Goal: Task Accomplishment & Management: Manage account settings

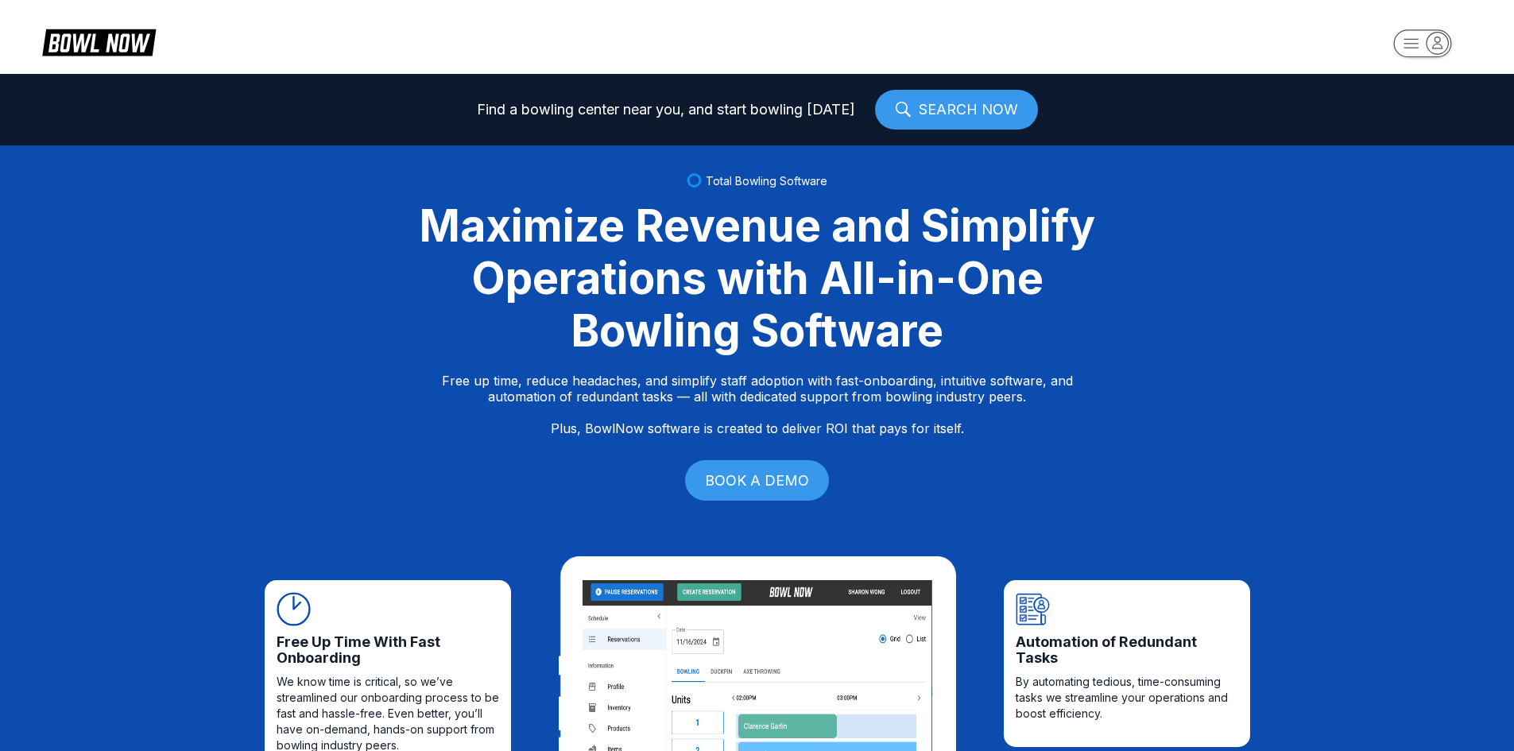
click at [1429, 44] on icon "button" at bounding box center [1436, 42] width 21 height 21
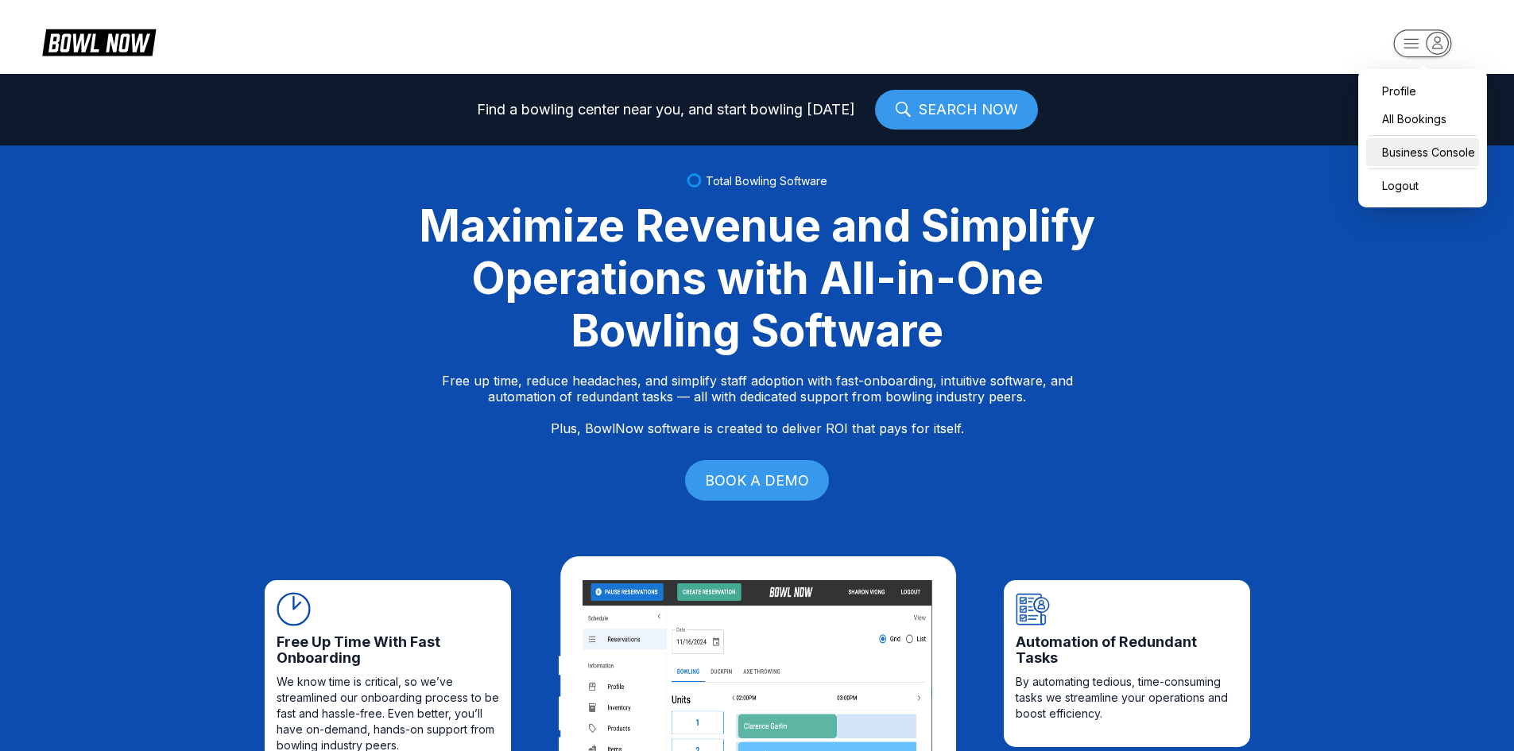
click at [1421, 154] on div "Business Console" at bounding box center [1422, 152] width 113 height 28
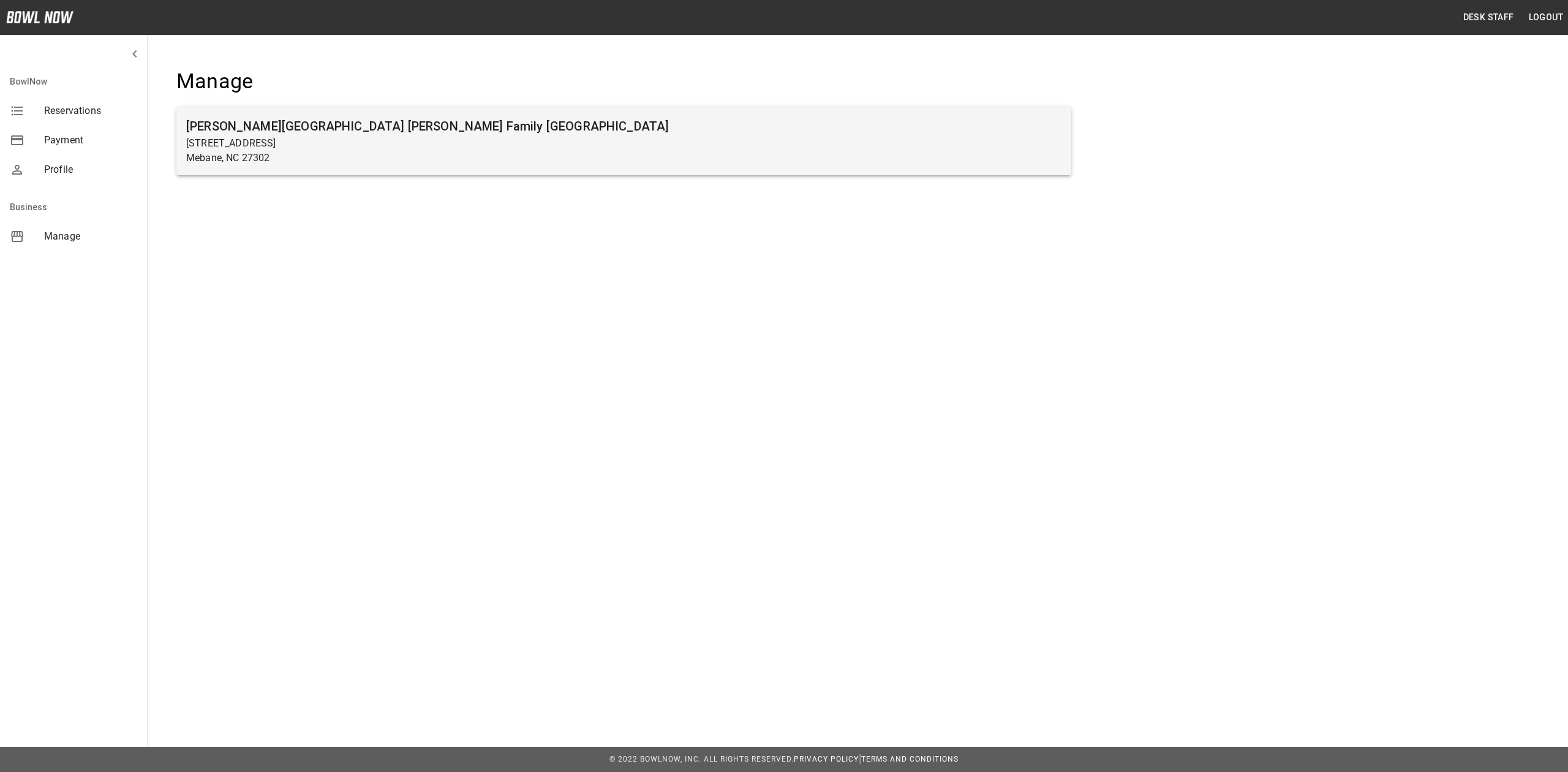
click at [260, 130] on h6 "Buffaloe Lanes Mebane Family Bowling Center" at bounding box center [624, 126] width 875 height 19
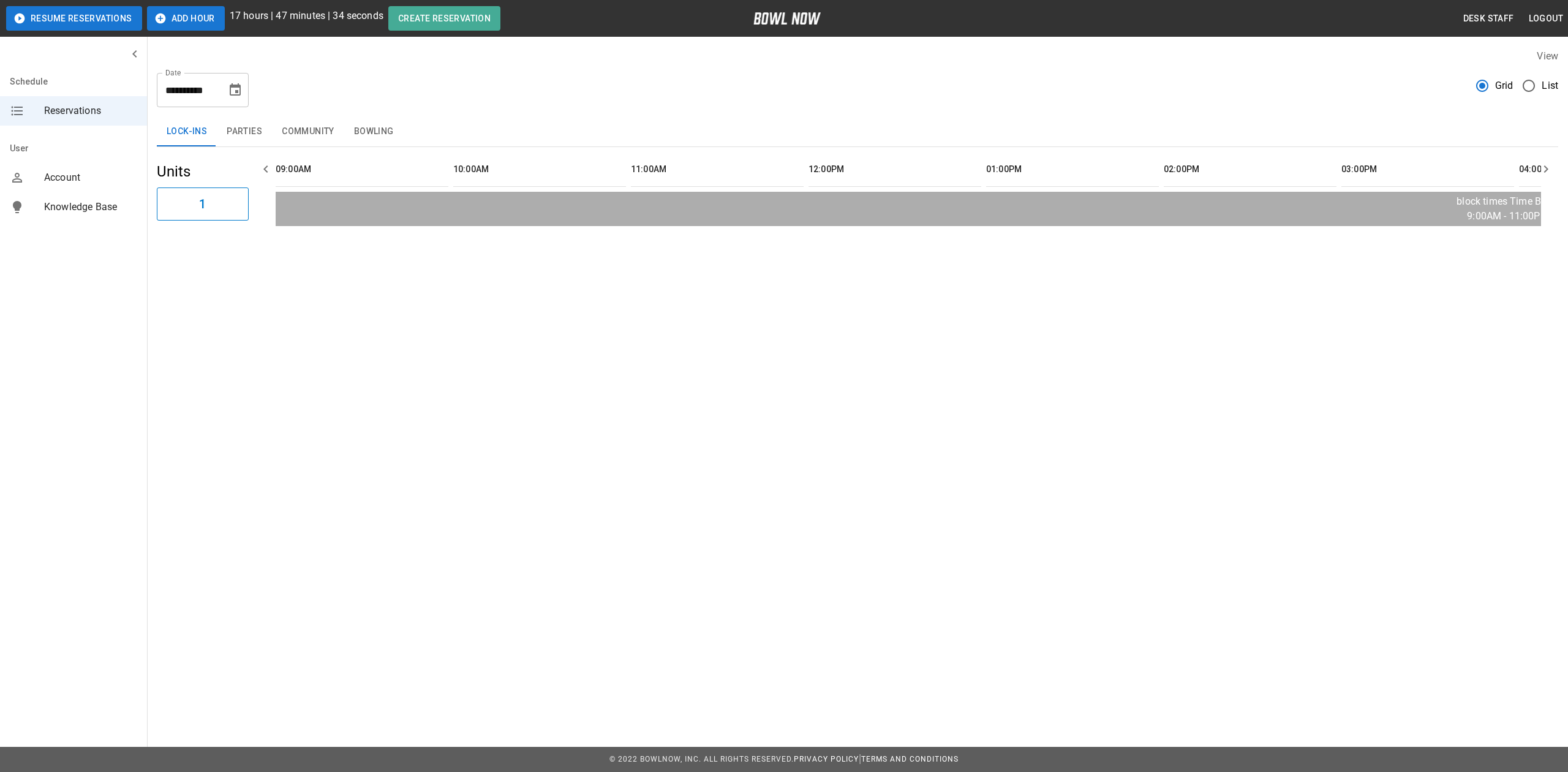
scroll to position [0, 1243]
click at [292, 127] on button "Community" at bounding box center [308, 132] width 72 height 29
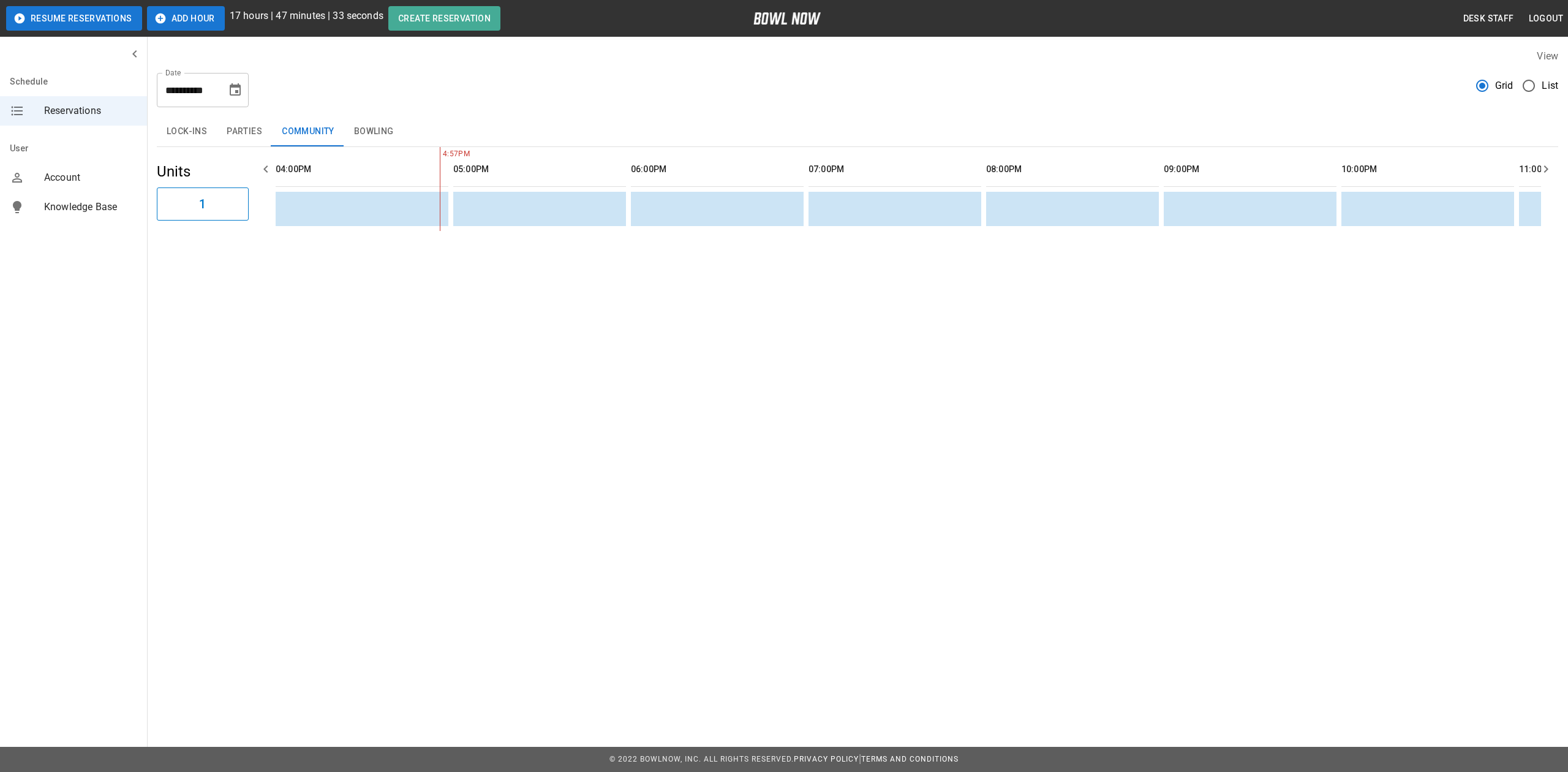
click at [220, 128] on button "Parties" at bounding box center [244, 132] width 56 height 29
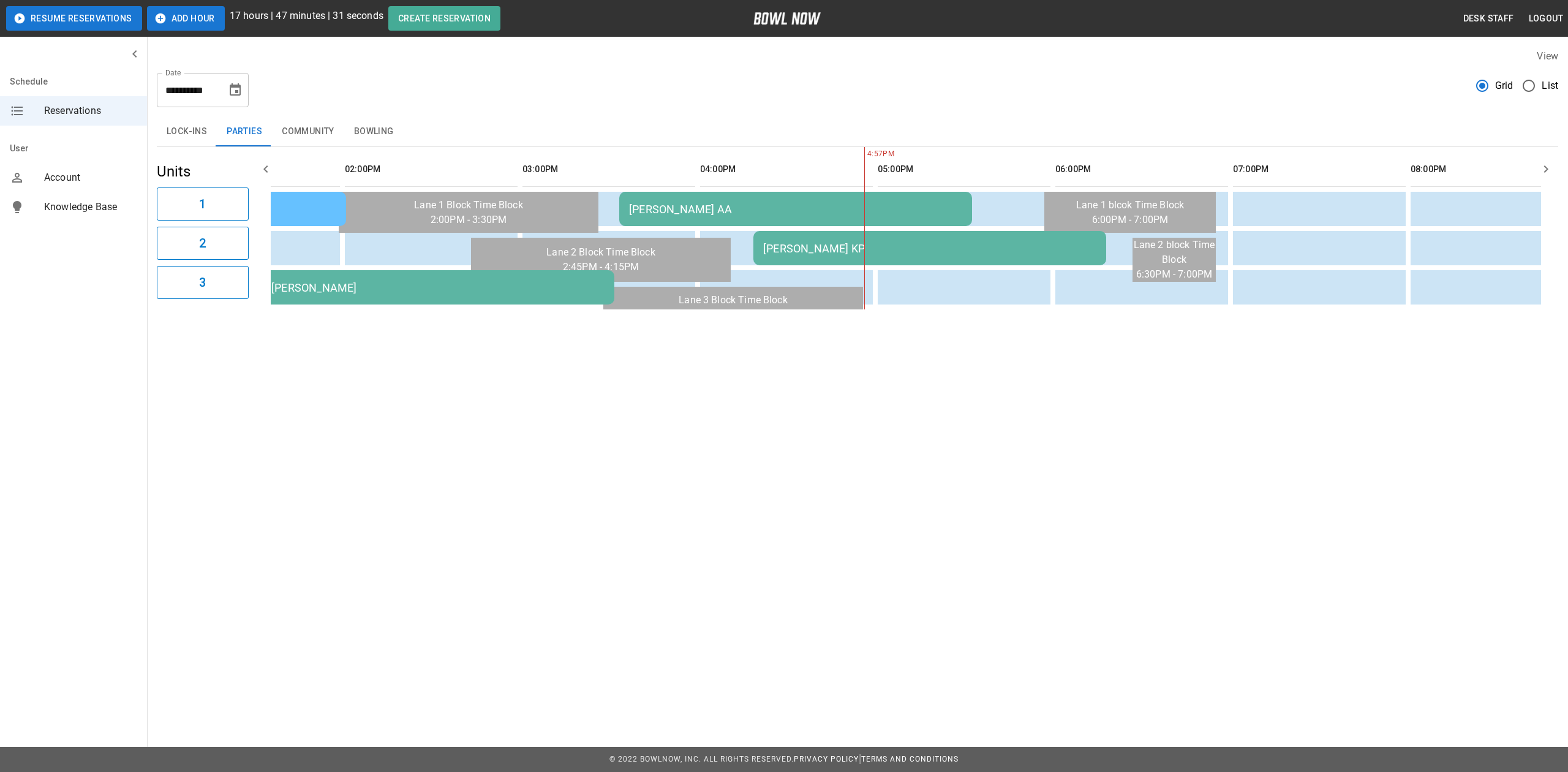
scroll to position [0, 0]
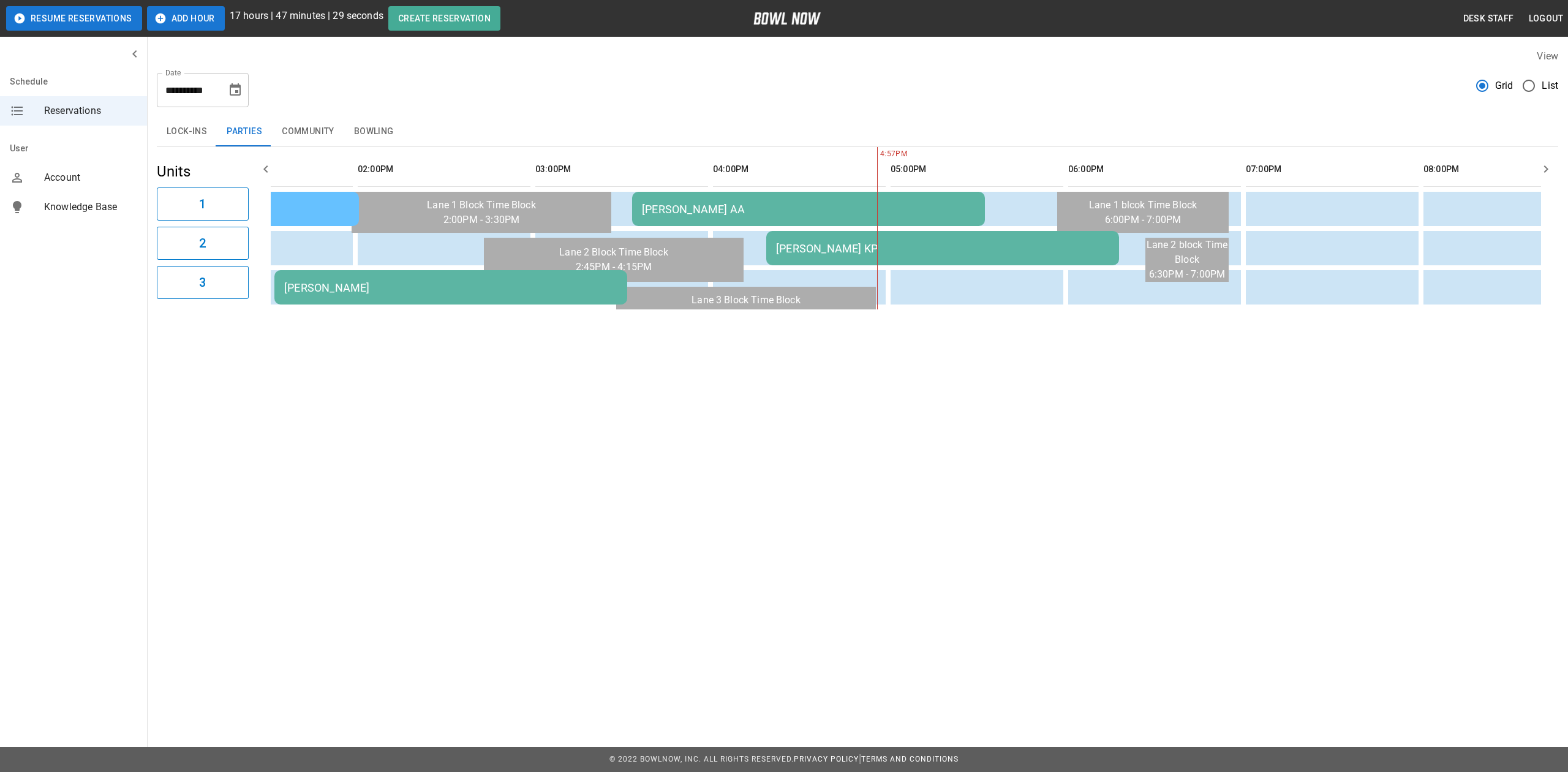
click at [819, 251] on div "Emmy Jones KP" at bounding box center [943, 248] width 333 height 13
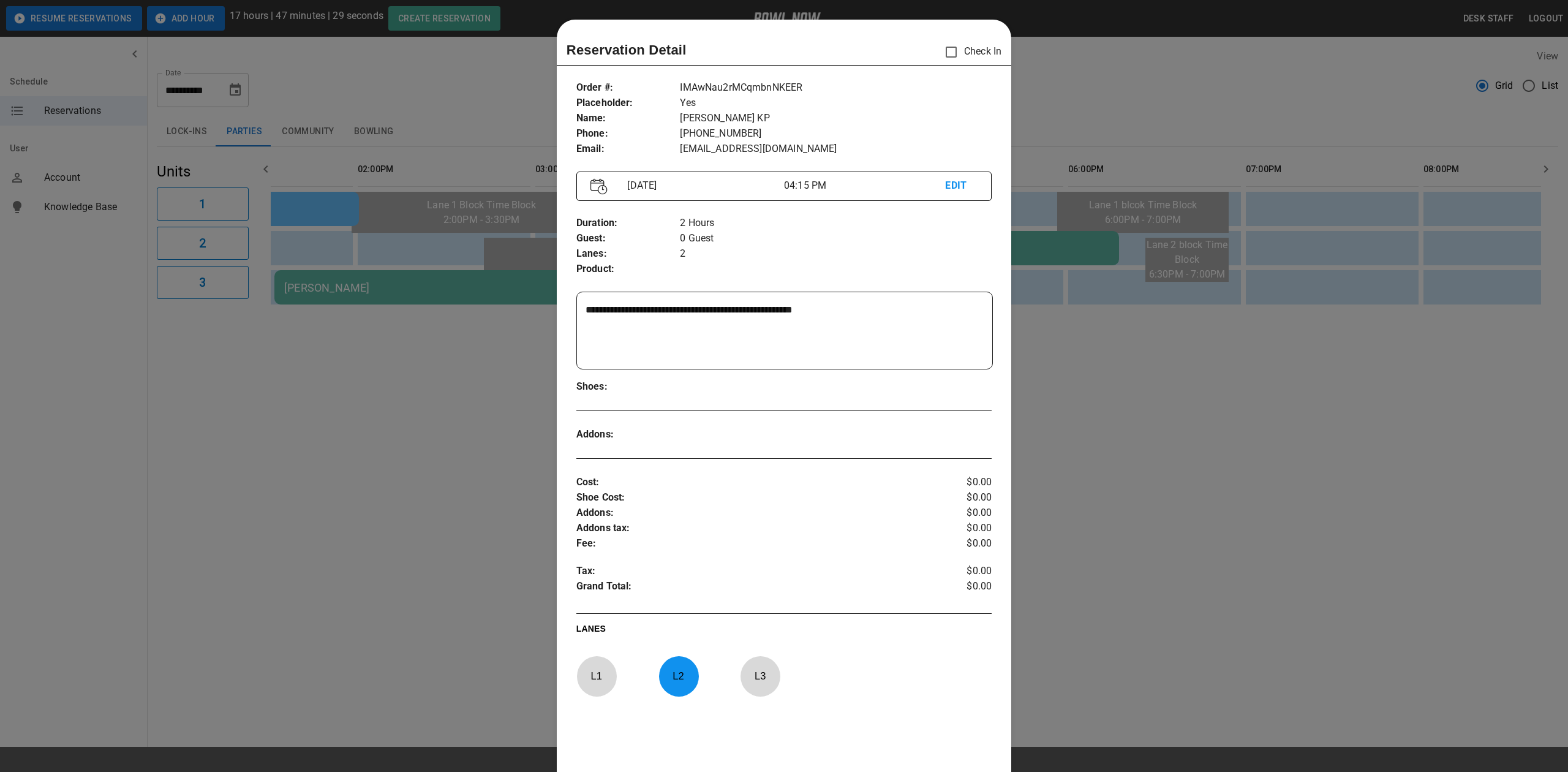
scroll to position [19, 0]
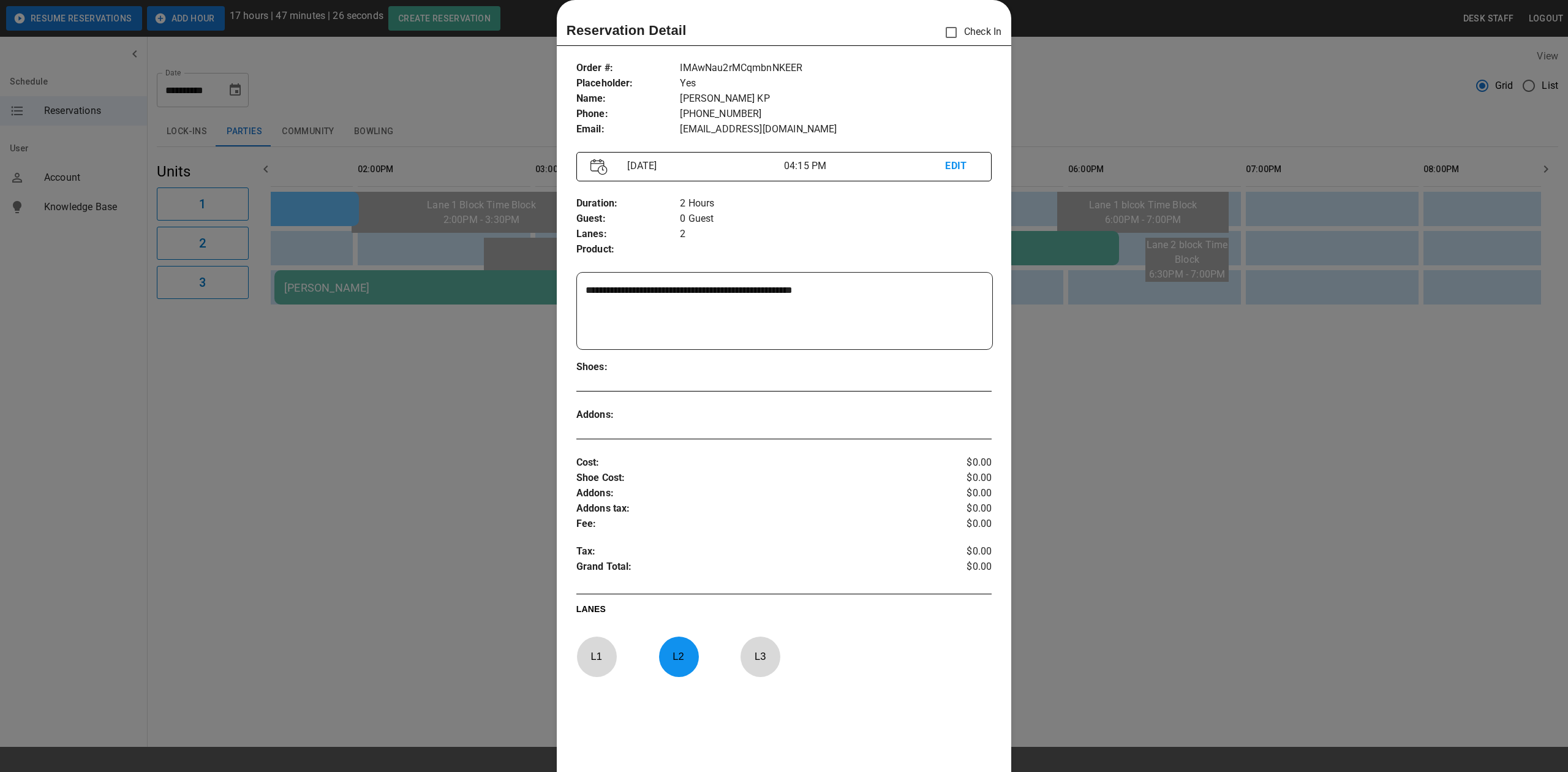
click at [1129, 407] on div at bounding box center [784, 386] width 1568 height 772
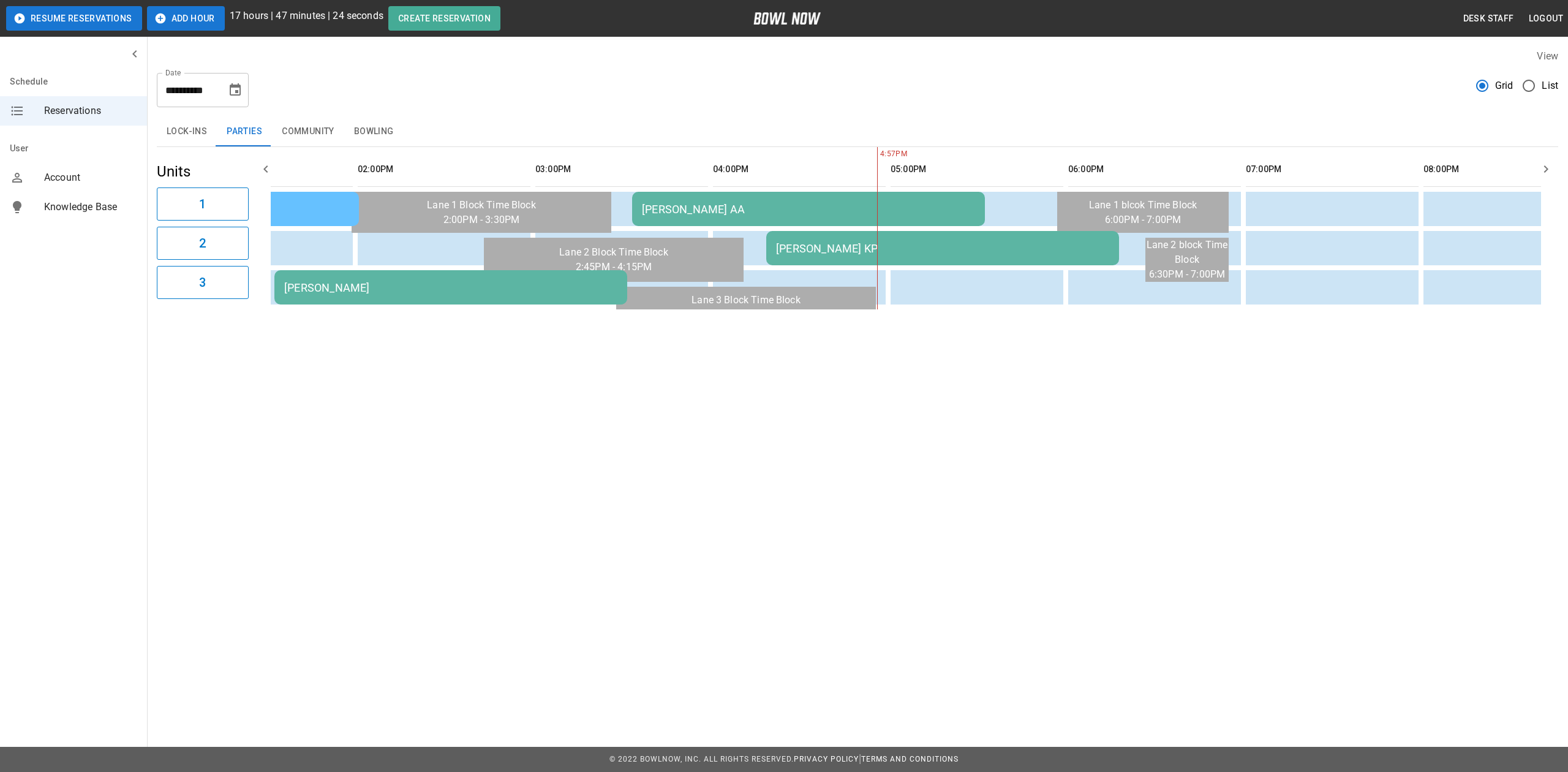
click at [839, 234] on td "Emmy Jones KP" at bounding box center [943, 248] width 353 height 34
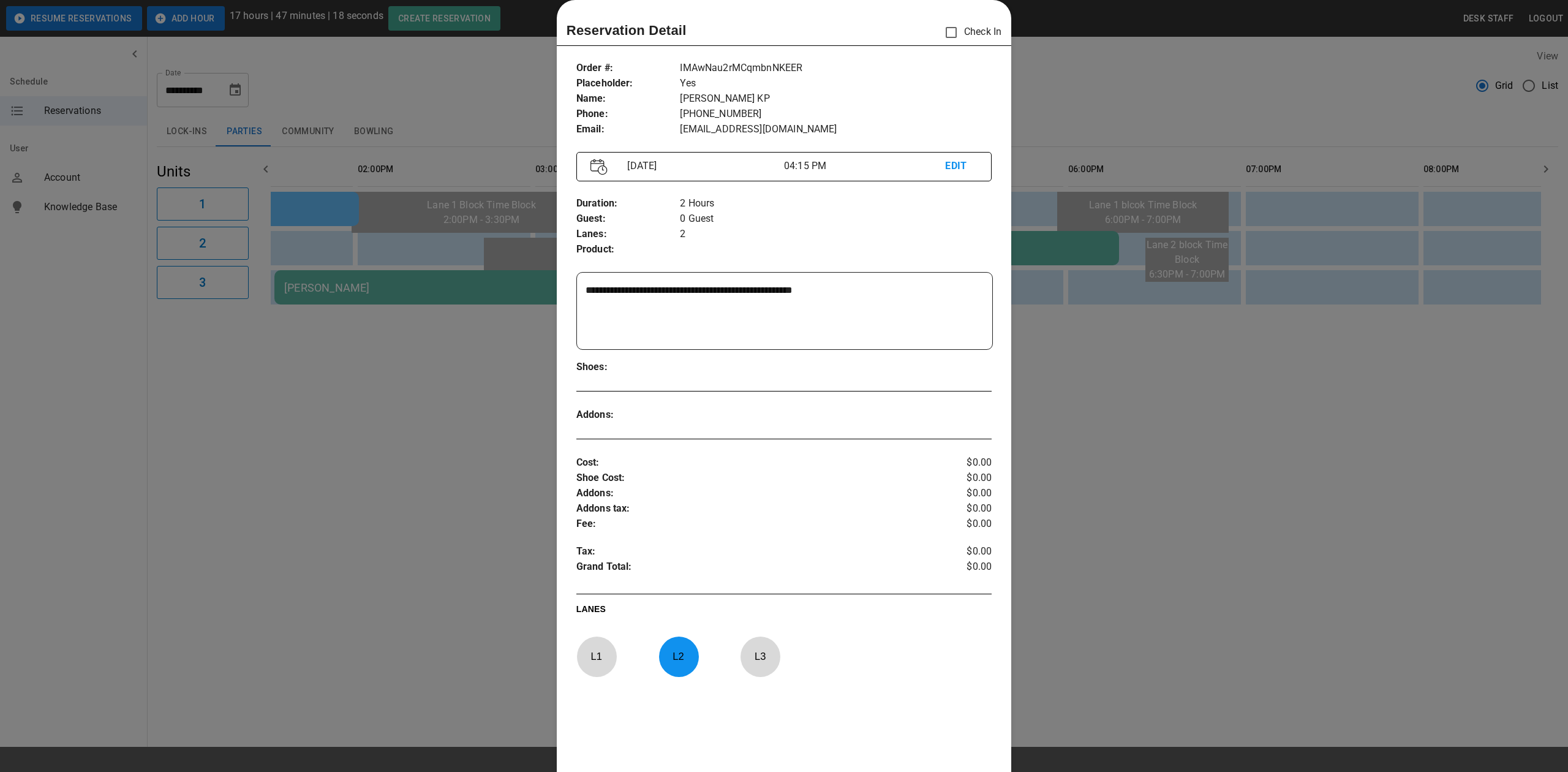
click at [1132, 453] on div at bounding box center [784, 386] width 1568 height 772
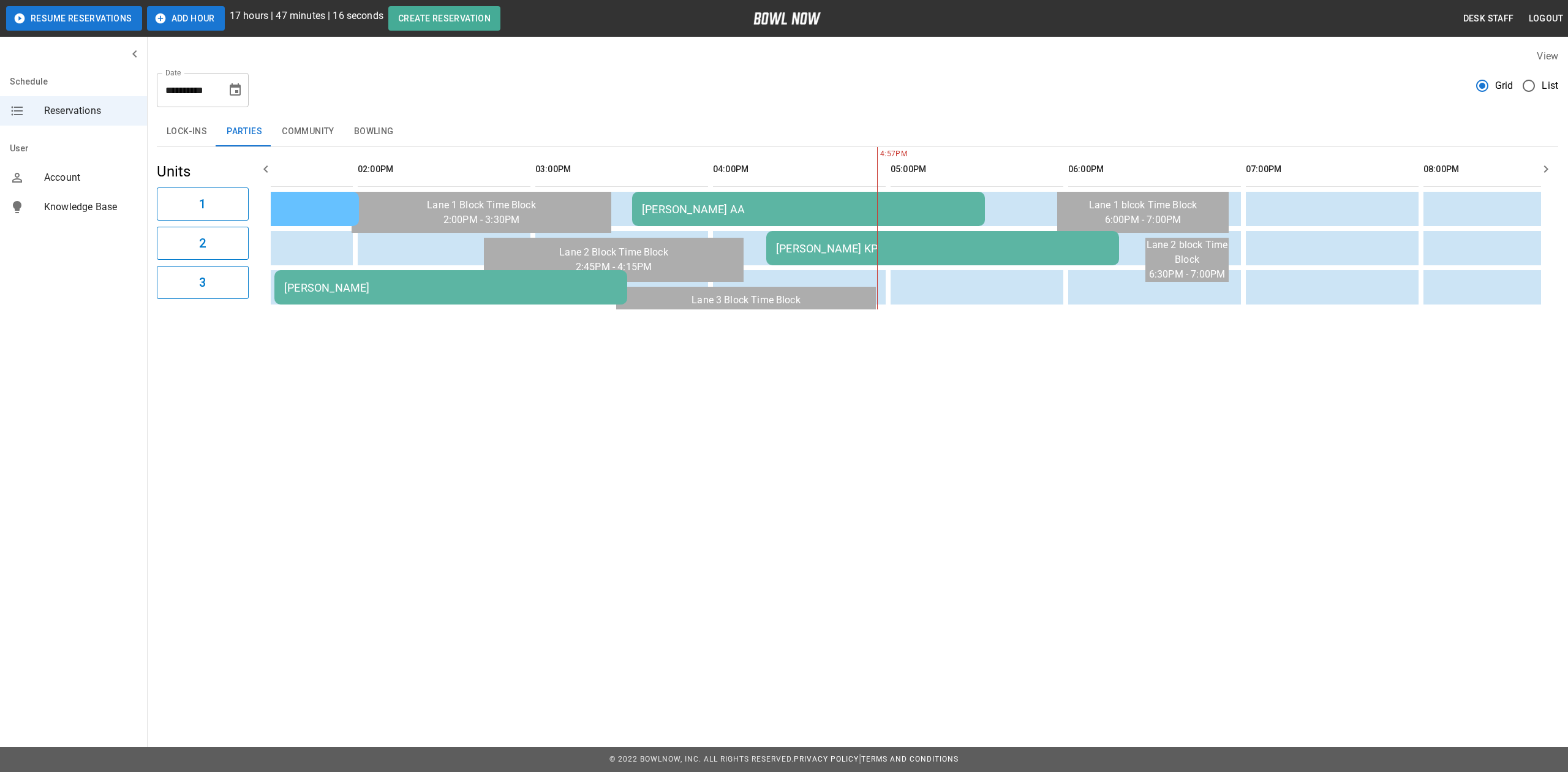
click at [724, 209] on div "Zeph Gymapo AA" at bounding box center [809, 209] width 333 height 13
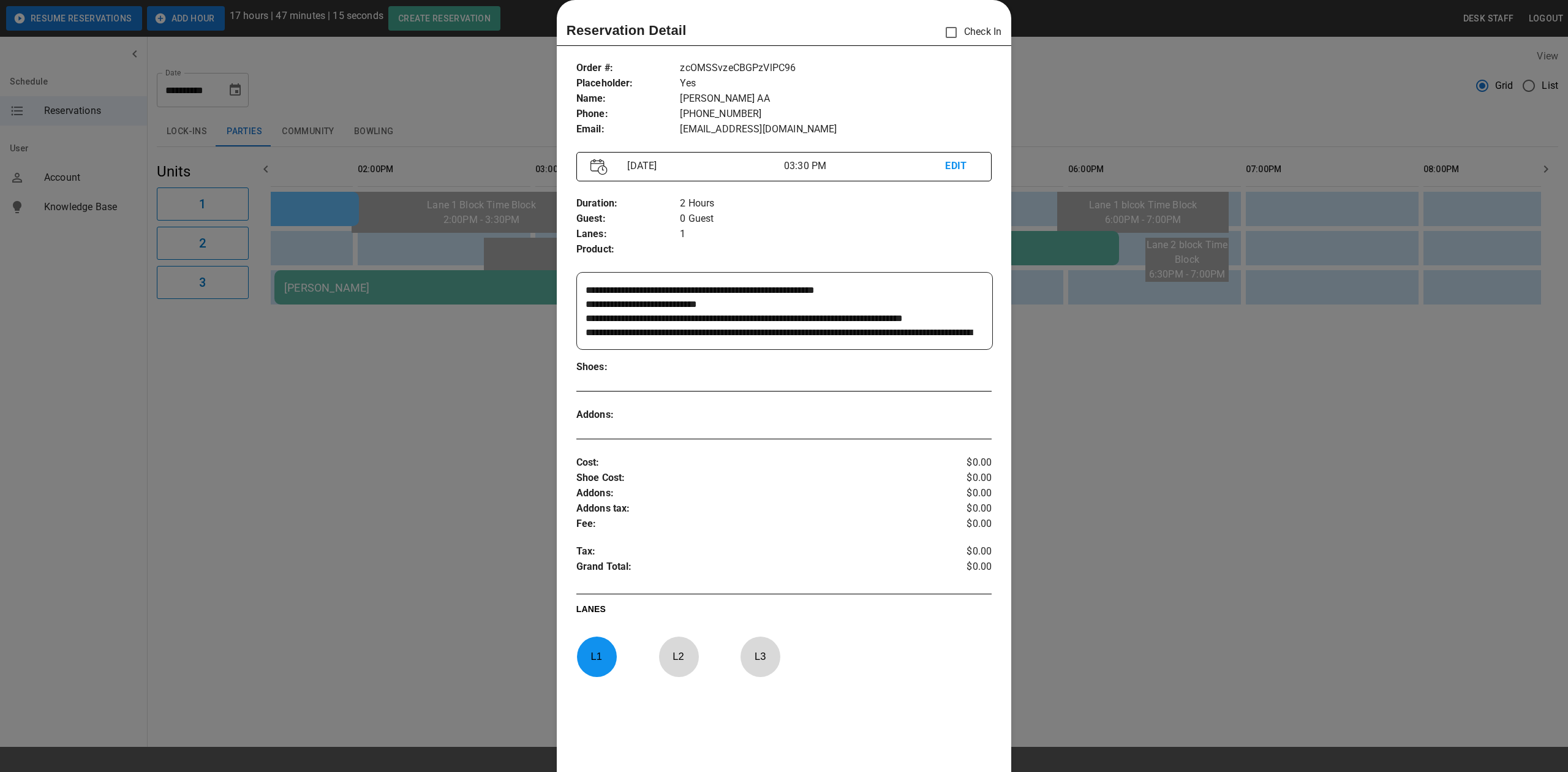
click at [1100, 422] on div at bounding box center [784, 386] width 1568 height 772
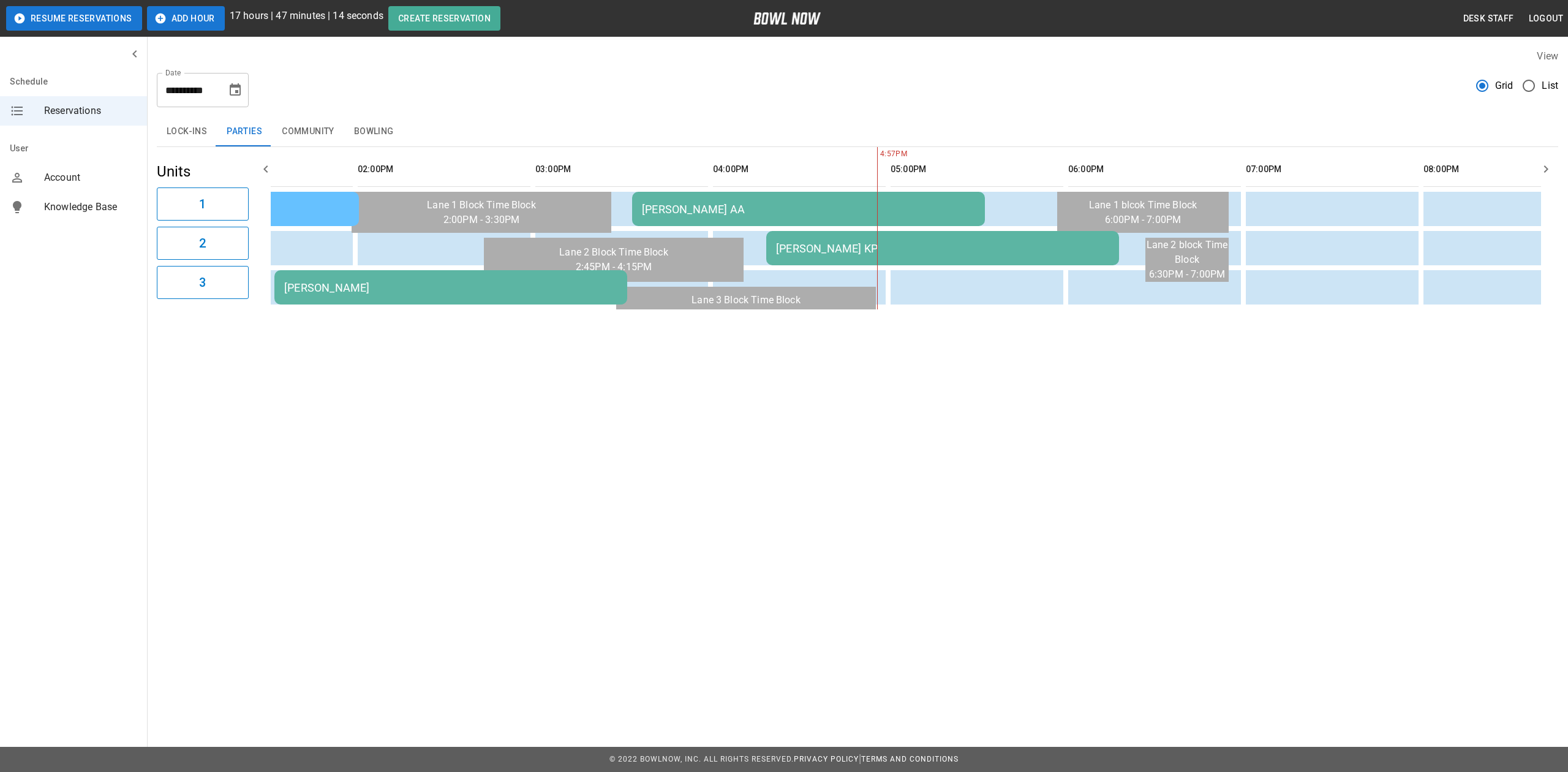
click at [863, 243] on div "Emmy Jones KP" at bounding box center [943, 248] width 333 height 13
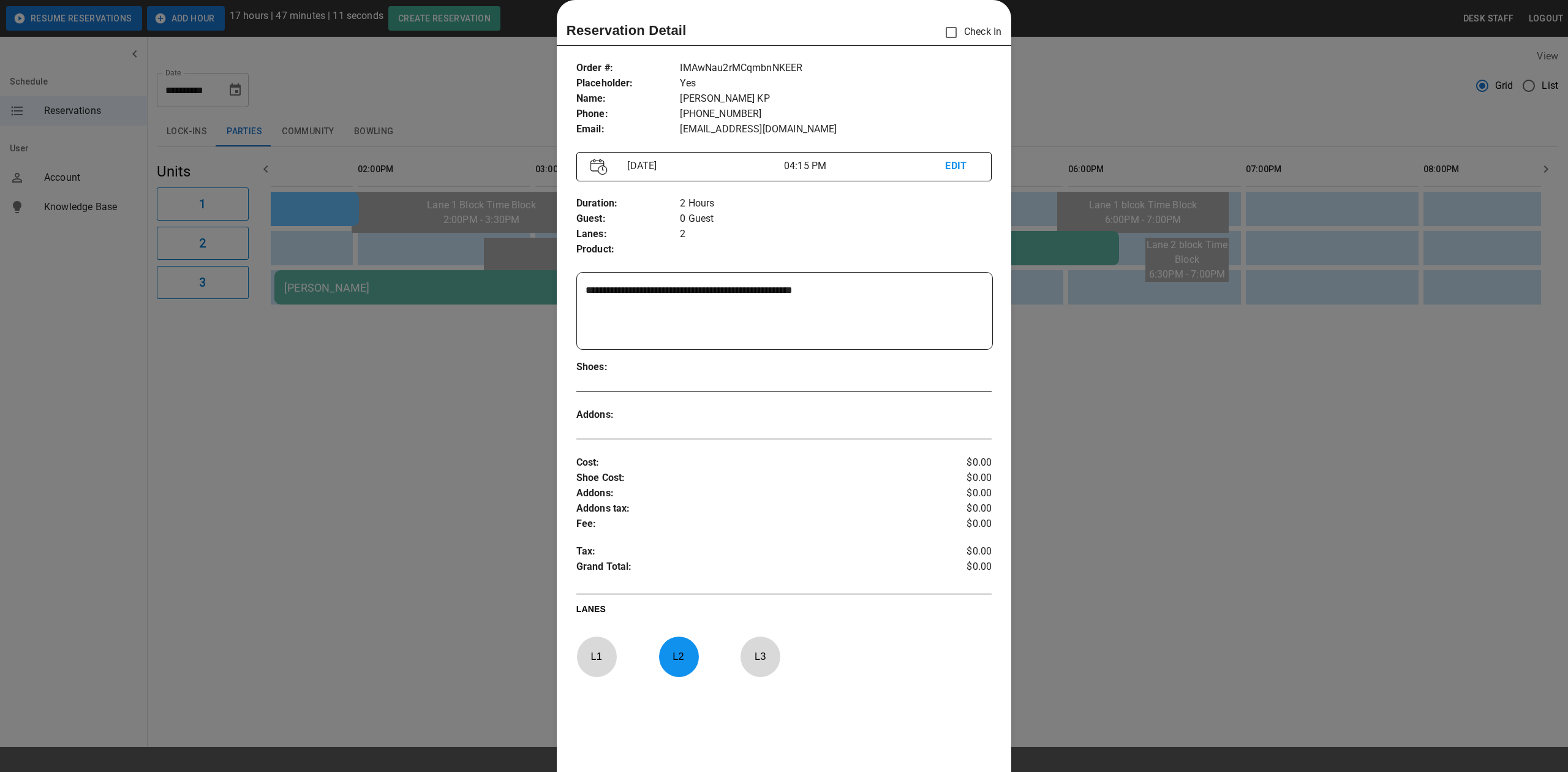
click at [1157, 447] on div at bounding box center [784, 386] width 1568 height 772
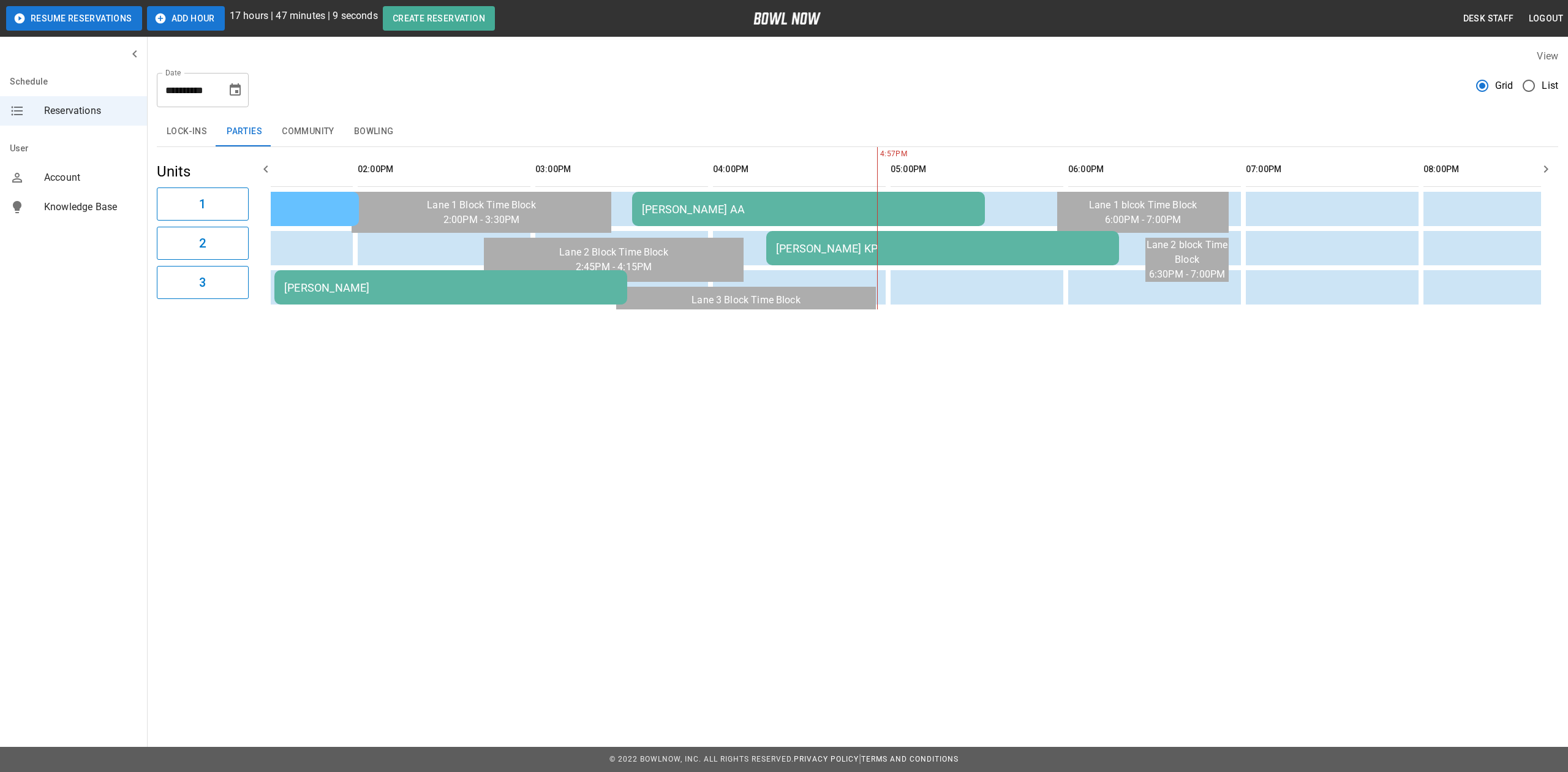
click at [815, 251] on div "Emmy Jones KP" at bounding box center [943, 248] width 333 height 13
